Goal: Navigation & Orientation: Find specific page/section

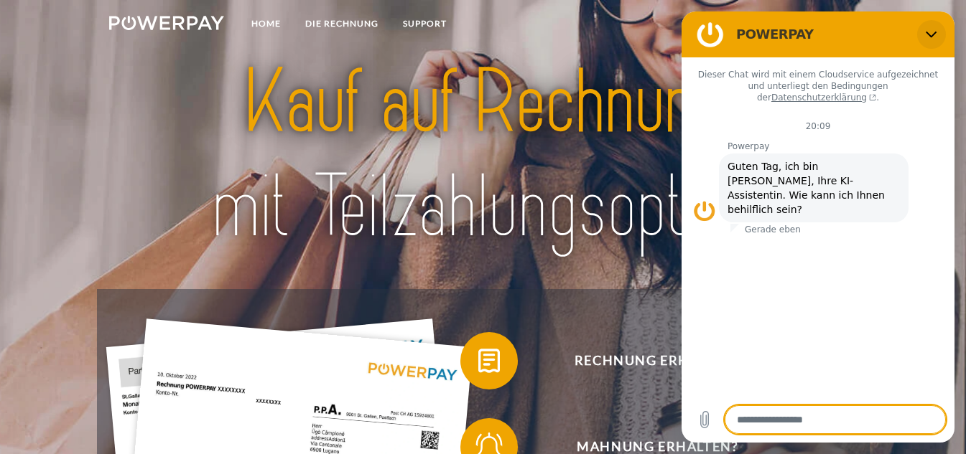
click at [941, 29] on button "Schließen" at bounding box center [931, 34] width 29 height 29
type textarea "*"
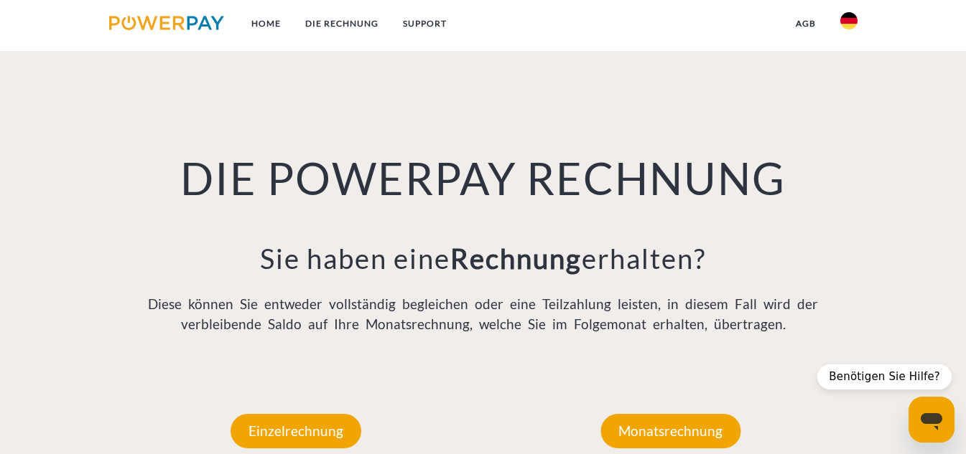
scroll to position [914, 0]
click at [856, 23] on img at bounding box center [848, 20] width 17 height 17
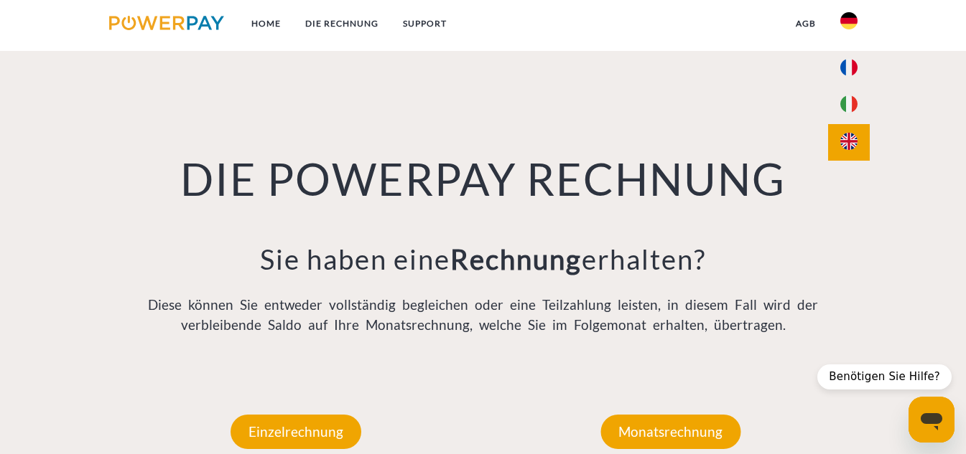
click at [853, 133] on img at bounding box center [848, 141] width 17 height 17
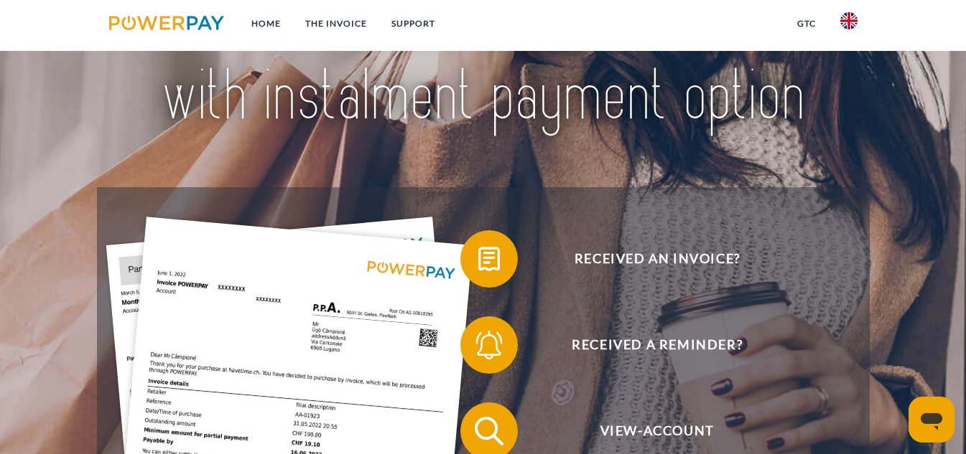
scroll to position [103, 0]
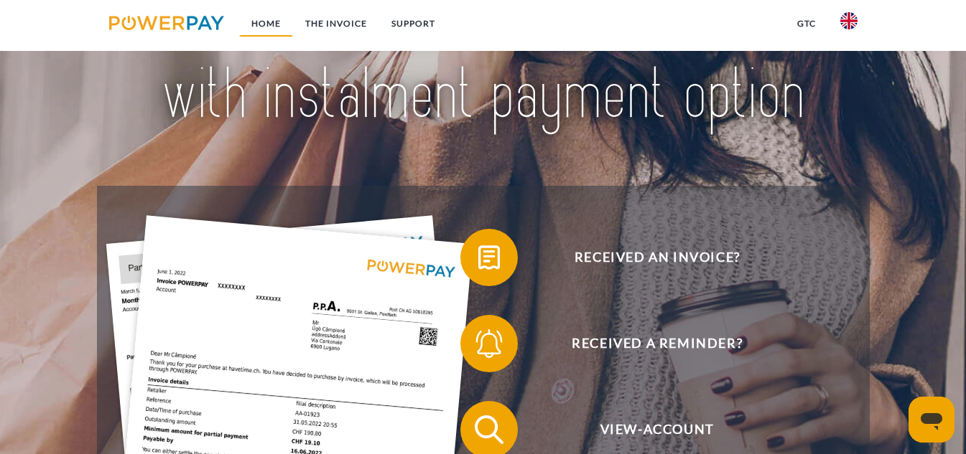
click at [255, 19] on link "Home" at bounding box center [266, 24] width 54 height 26
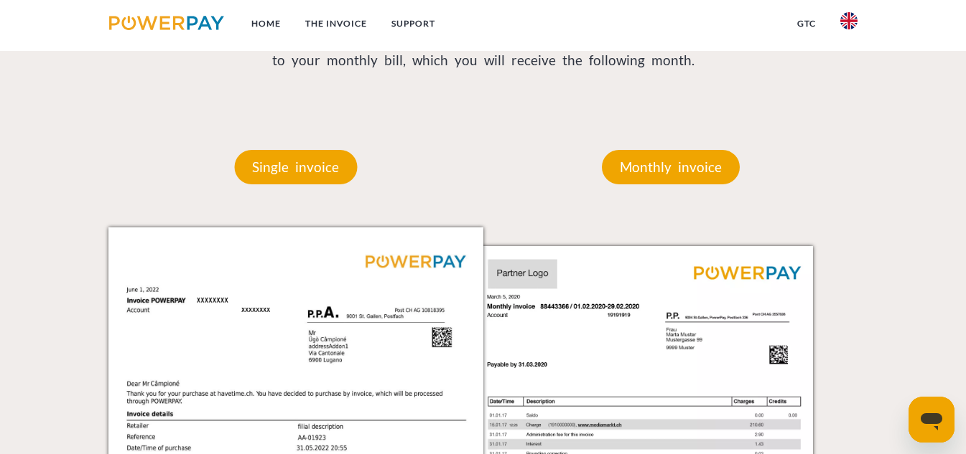
scroll to position [1178, 0]
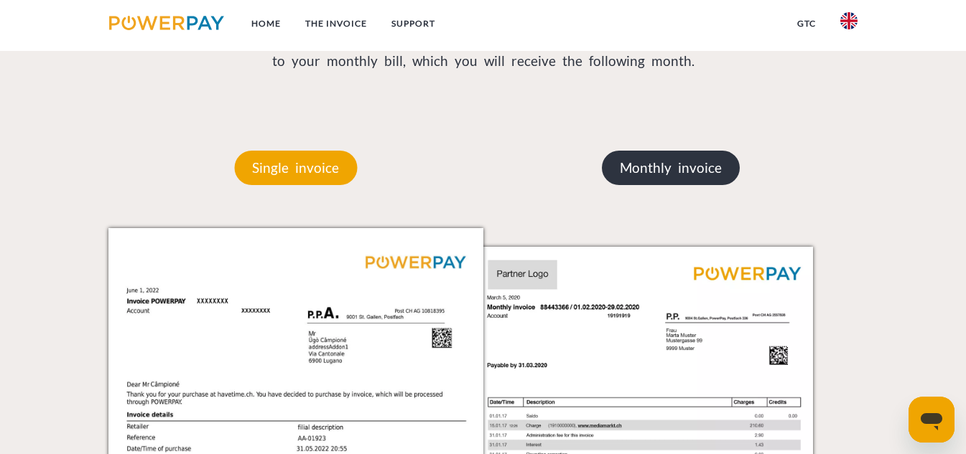
click at [639, 172] on p "Monthly invoice" at bounding box center [671, 168] width 138 height 34
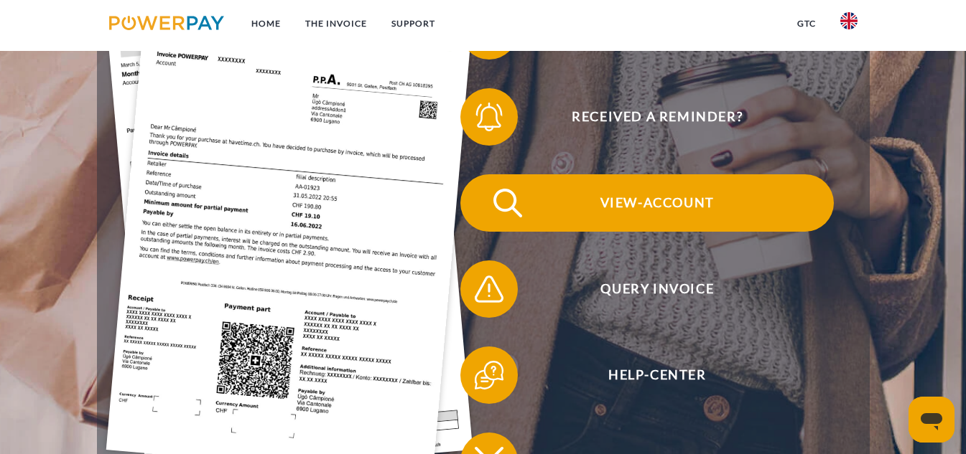
scroll to position [335, 0]
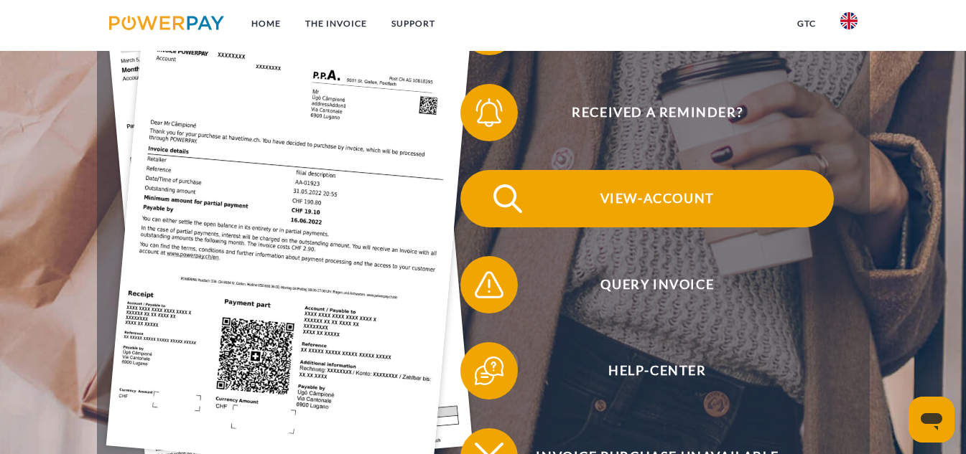
click at [670, 195] on span "View-Account" at bounding box center [657, 198] width 352 height 57
